Goal: Navigation & Orientation: Find specific page/section

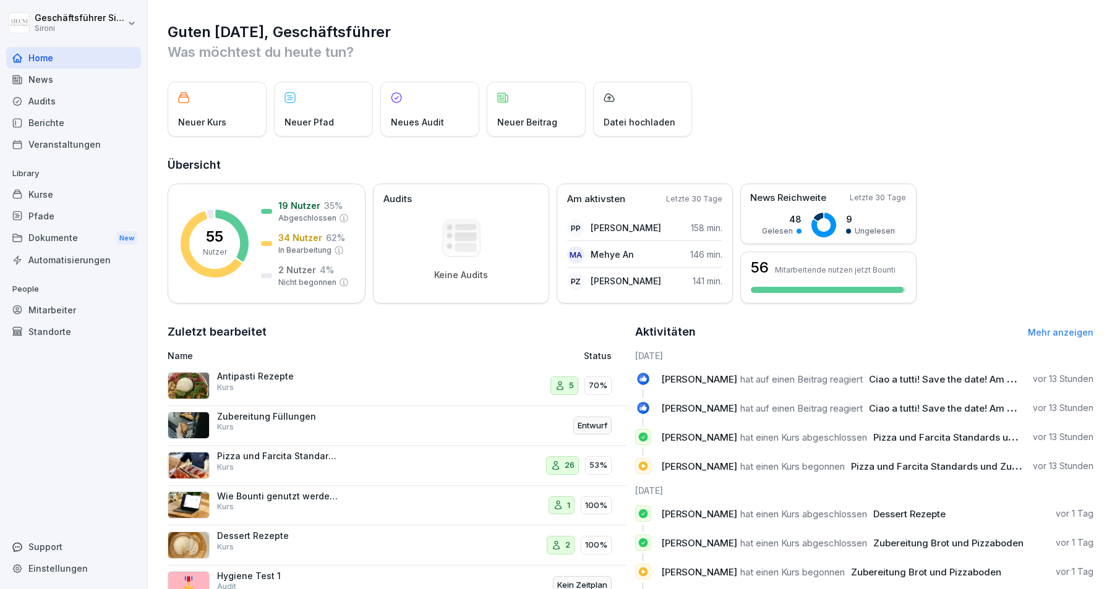
click at [41, 143] on div "Veranstaltungen" at bounding box center [73, 145] width 135 height 22
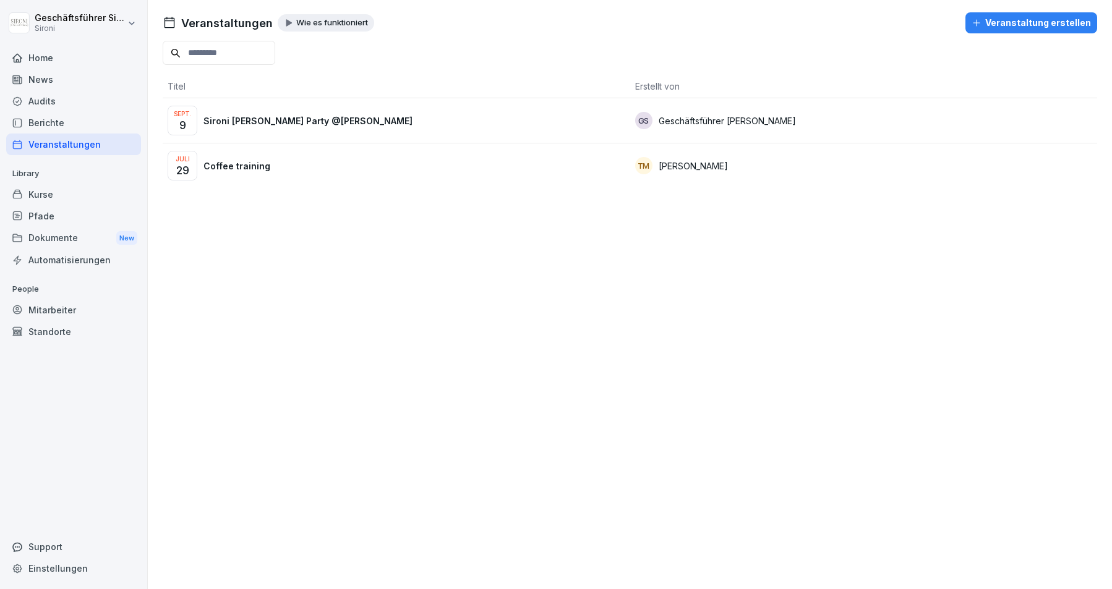
click at [43, 71] on div "News" at bounding box center [73, 80] width 135 height 22
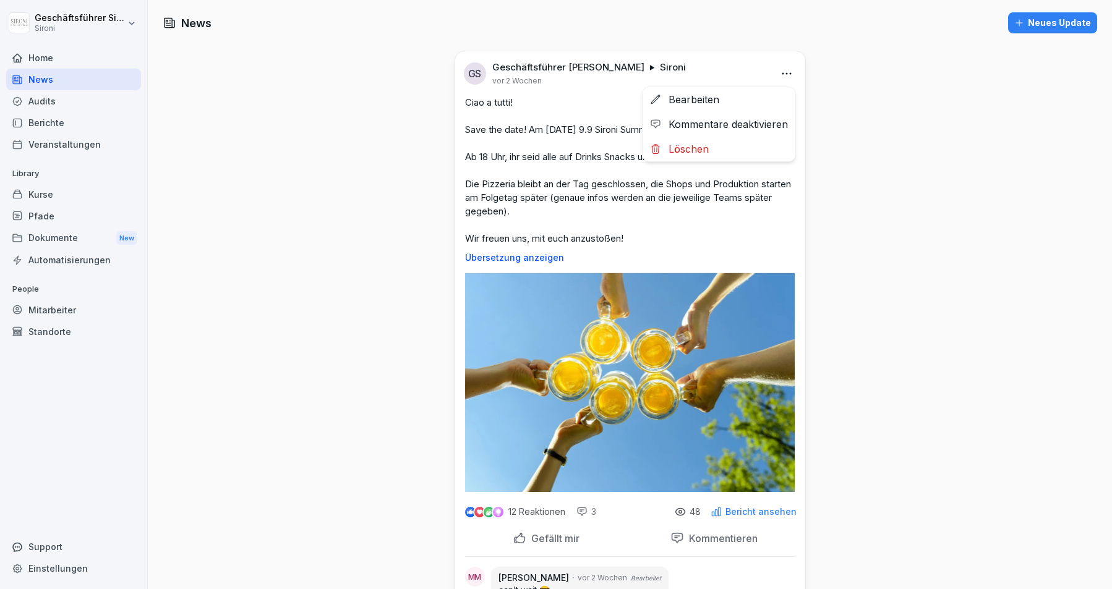
click at [793, 71] on html "Geschäftsführer Sironi Sironi Home News Audits Berichte Veranstaltungen Library…" at bounding box center [556, 294] width 1112 height 589
click at [857, 124] on html "Geschäftsführer Sironi Sironi Home News Audits Berichte Veranstaltungen Library…" at bounding box center [556, 294] width 1112 height 589
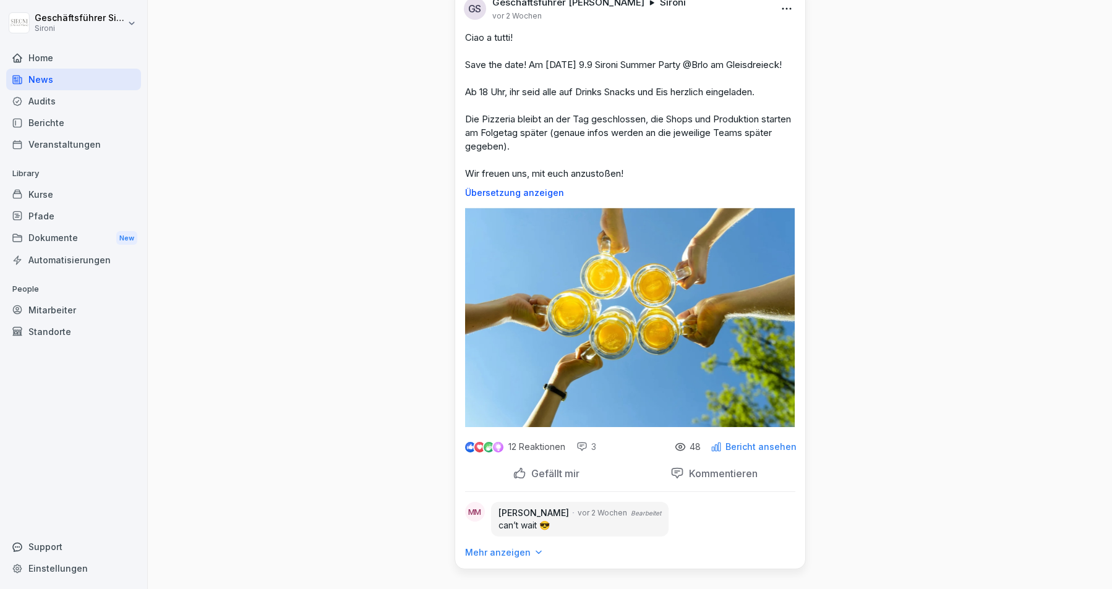
click at [768, 446] on p "Bericht ansehen" at bounding box center [760, 447] width 71 height 10
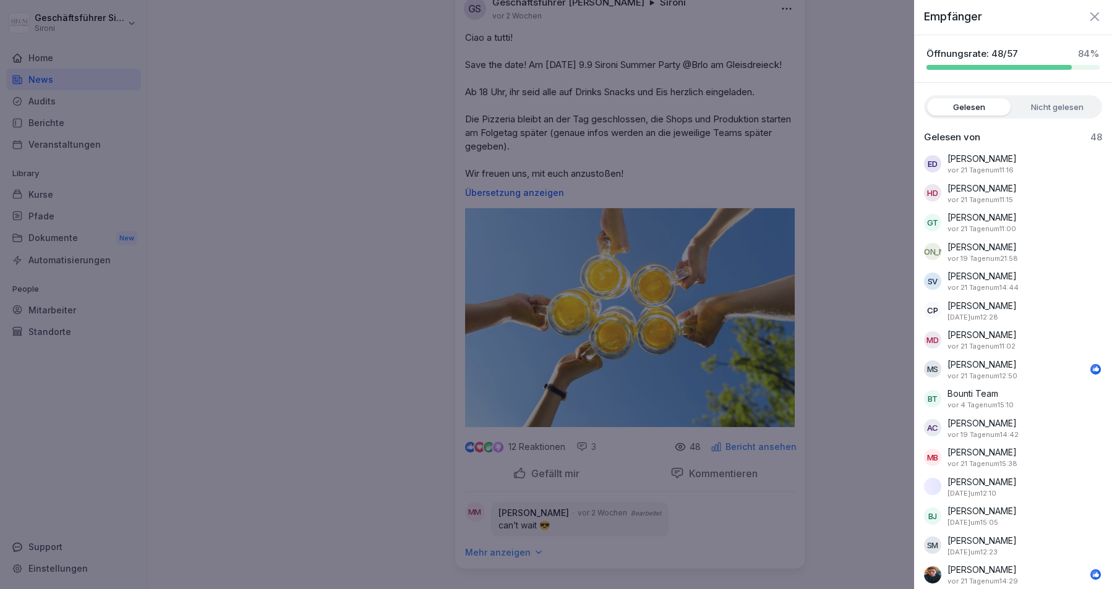
scroll to position [0, 0]
click at [885, 112] on label "Nicht gelesen" at bounding box center [1057, 108] width 83 height 17
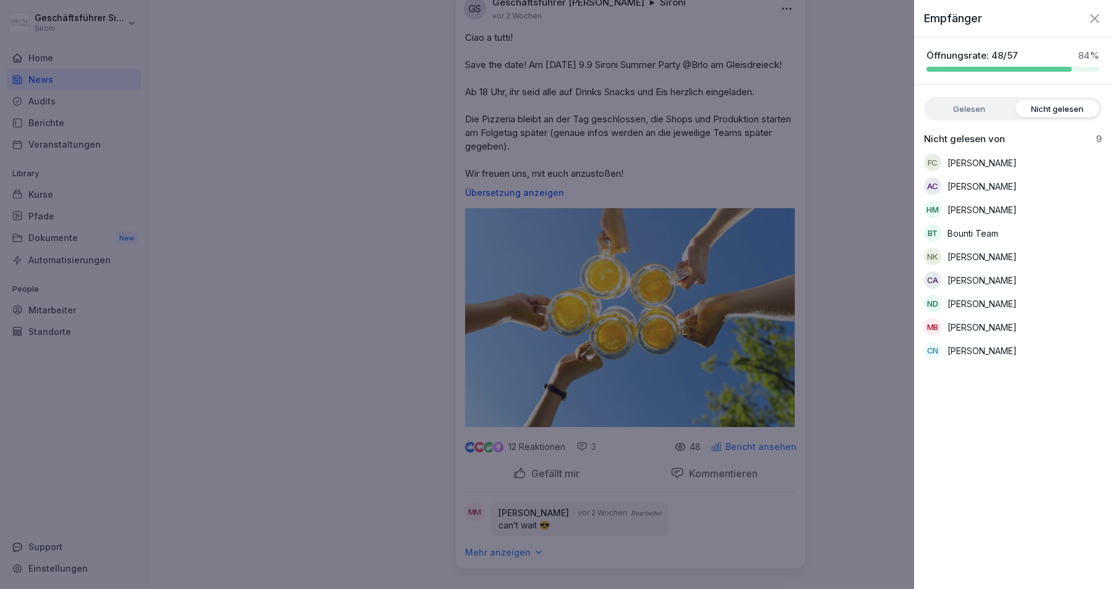
click at [885, 15] on icon "button" at bounding box center [1094, 18] width 15 height 15
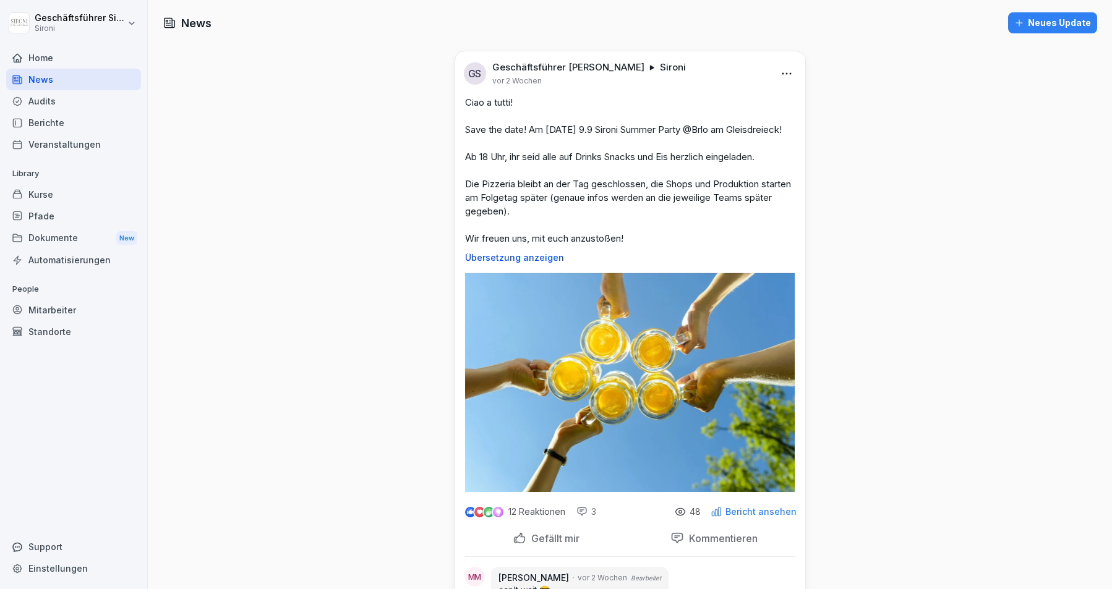
click at [69, 203] on div "Kurse" at bounding box center [73, 195] width 135 height 22
